Goal: Information Seeking & Learning: Learn about a topic

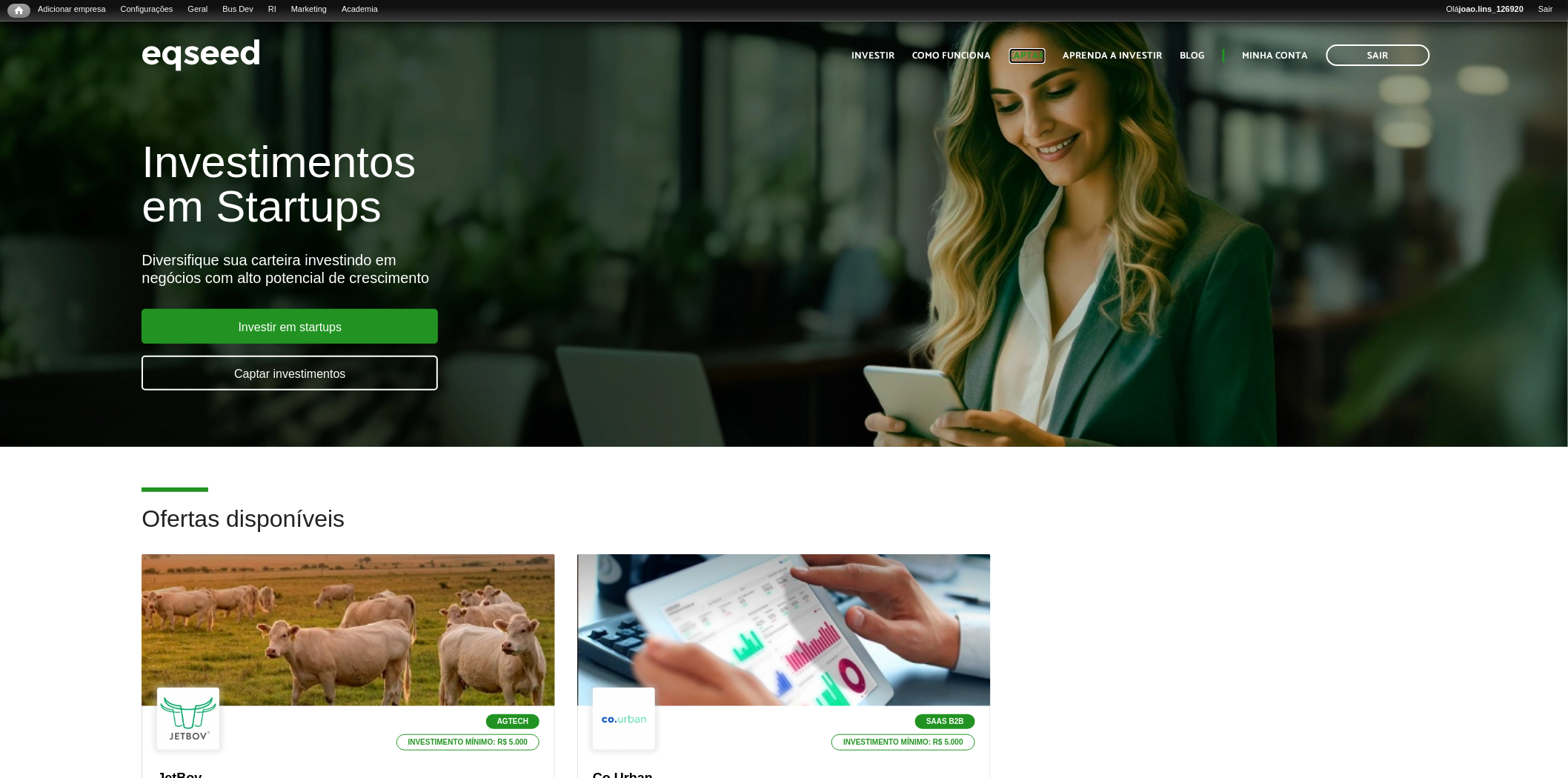
click at [1041, 56] on link "Captar" at bounding box center [1028, 56] width 36 height 10
click at [315, 39] on link "Investimentos" at bounding box center [320, 41] width 119 height 15
